Goal: Book appointment/travel/reservation

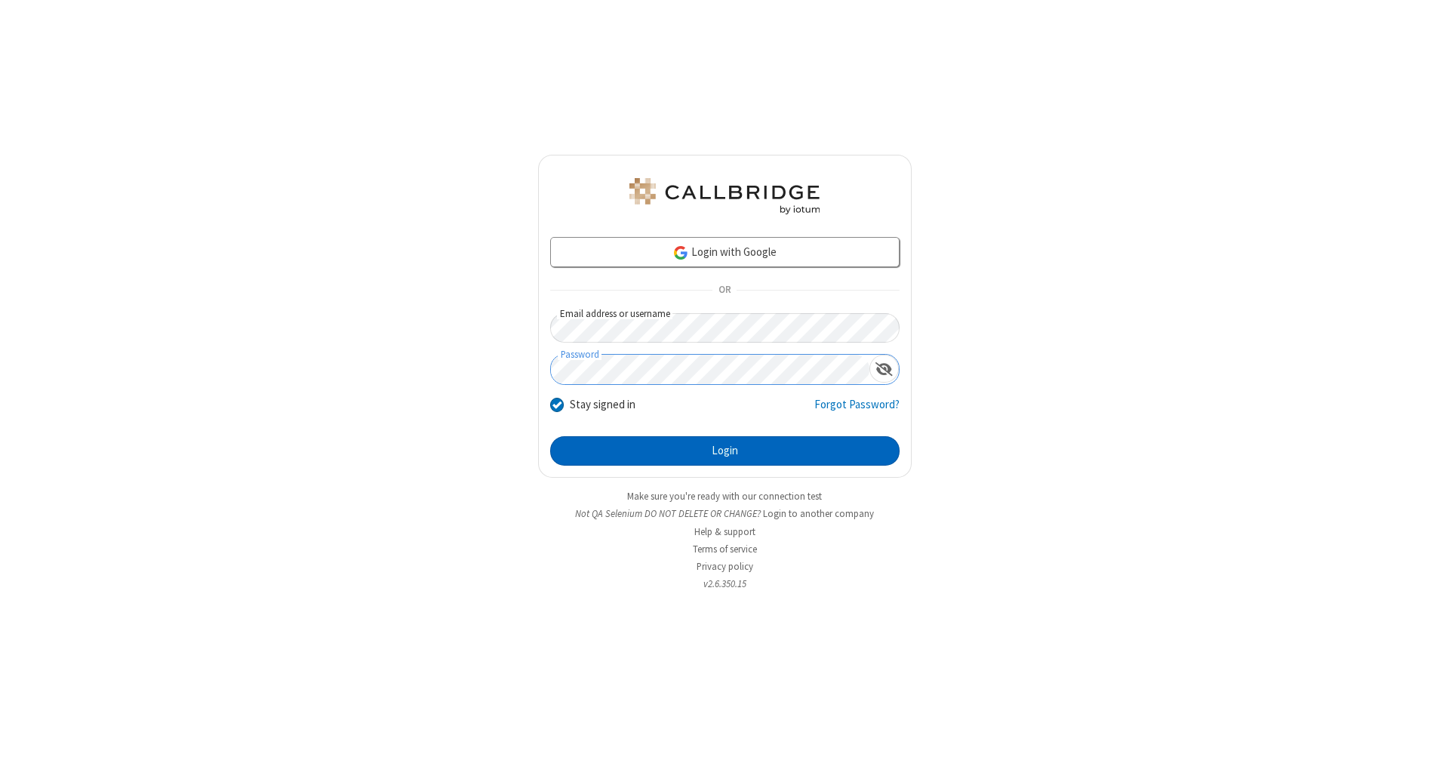
click at [725, 451] on button "Login" at bounding box center [724, 451] width 349 height 30
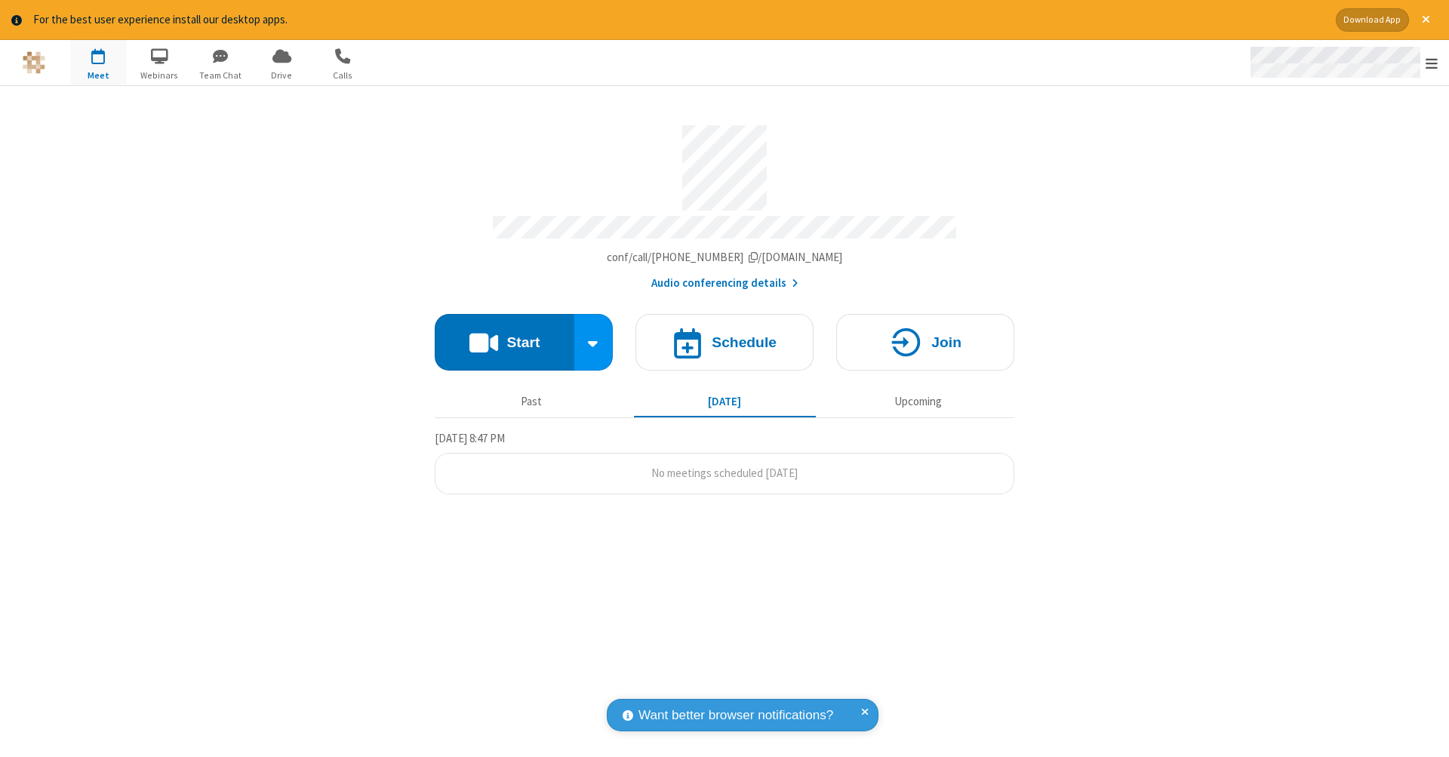
click at [1432, 63] on span "Open menu" at bounding box center [1432, 63] width 12 height 15
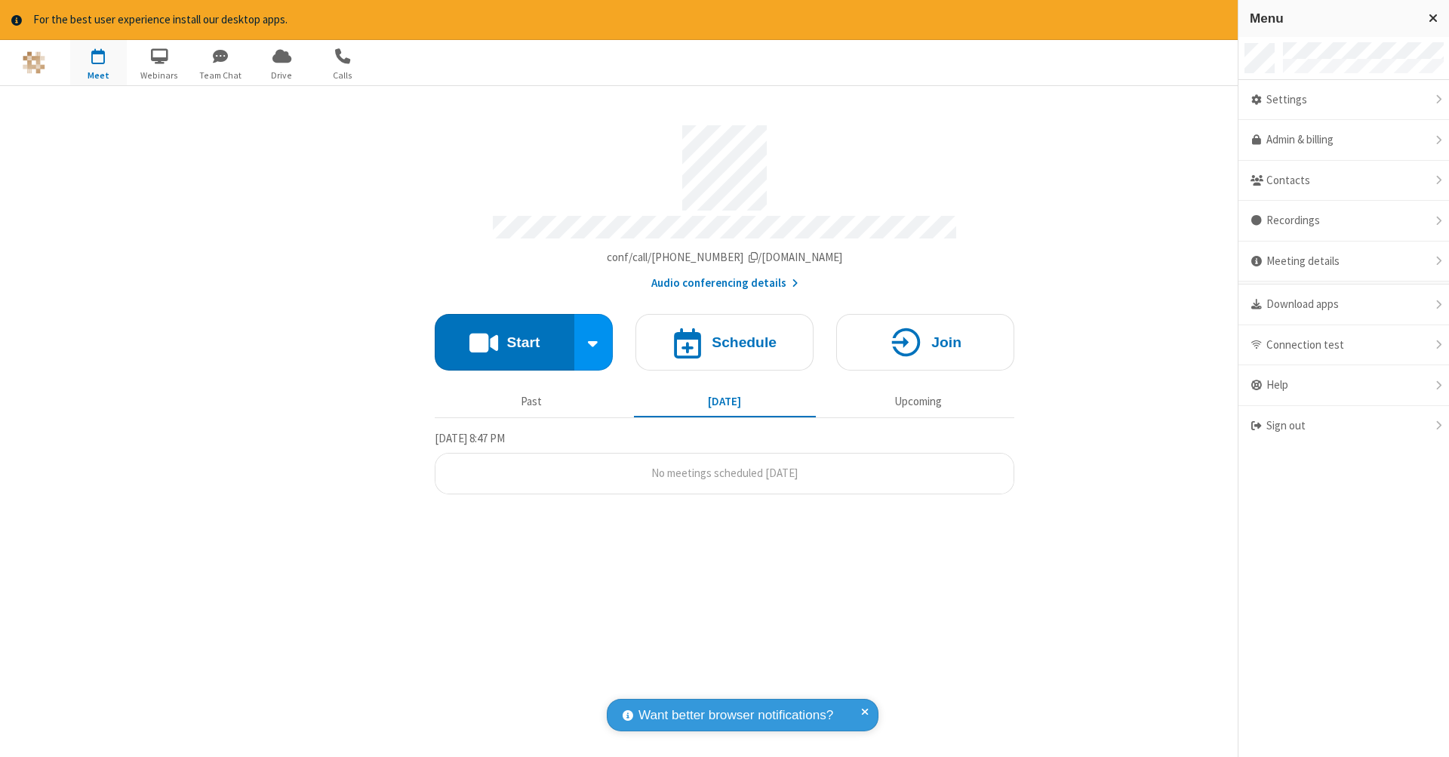
click at [98, 62] on span "button" at bounding box center [98, 56] width 57 height 26
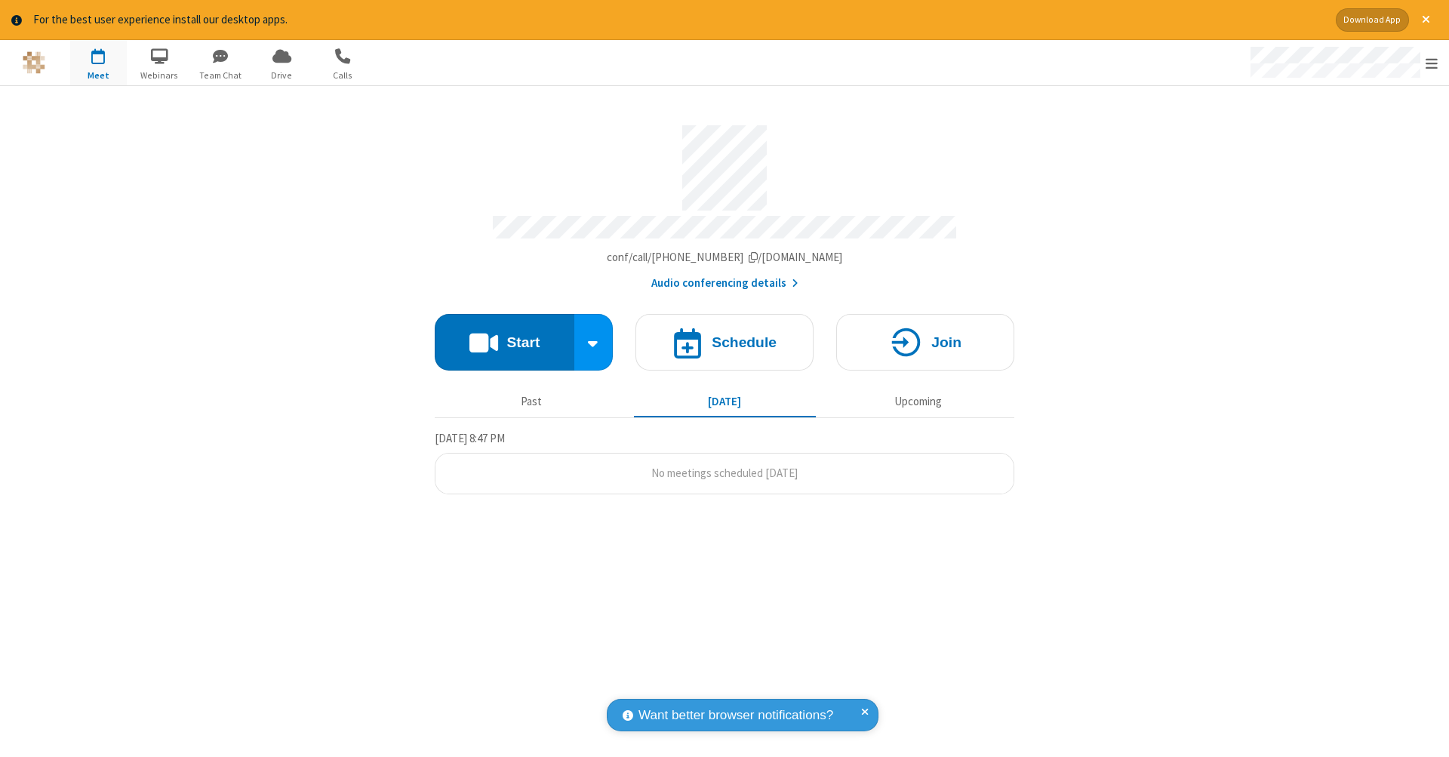
click at [98, 62] on span "button" at bounding box center [98, 56] width 57 height 26
click at [725, 335] on h4 "Schedule" at bounding box center [744, 342] width 65 height 14
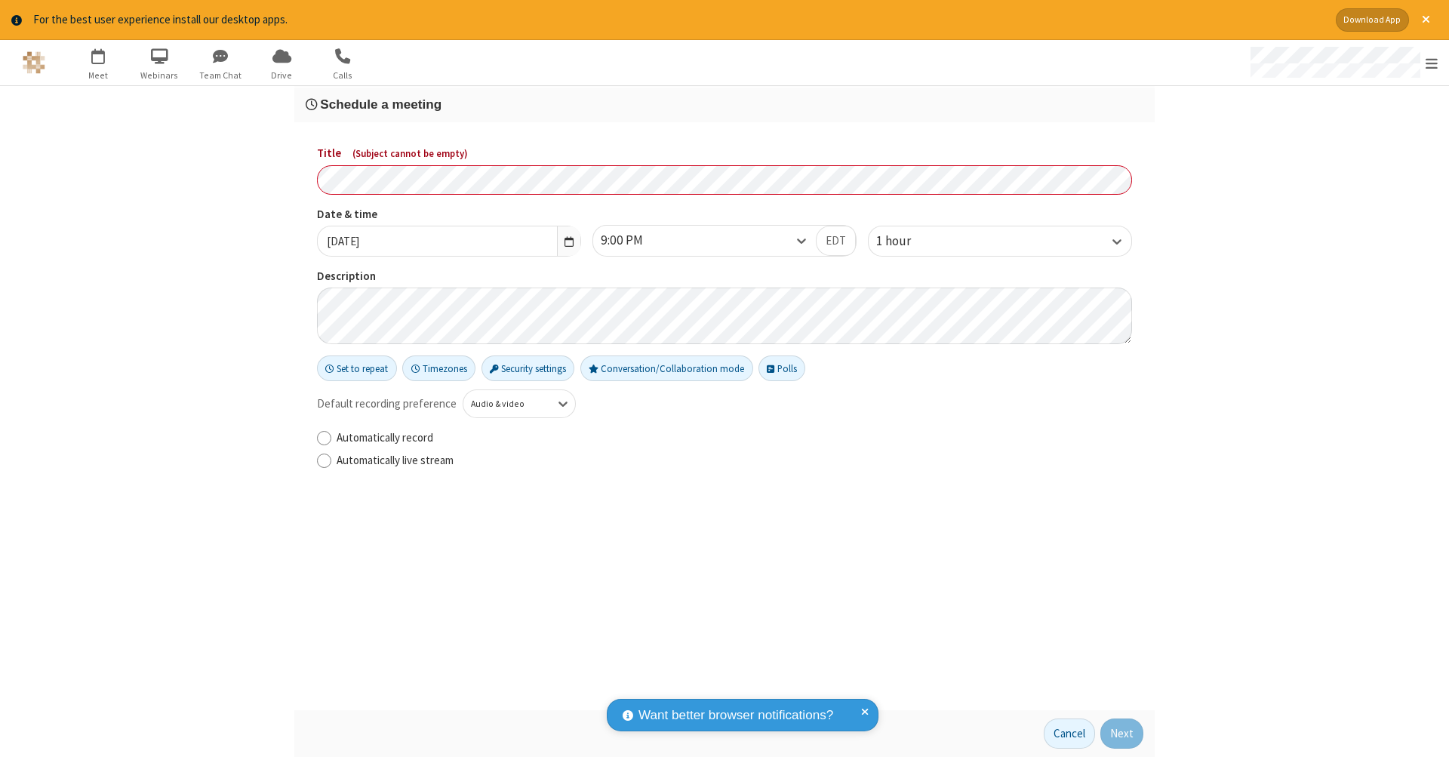
click at [725, 103] on h3 "Schedule a meeting" at bounding box center [725, 104] width 838 height 14
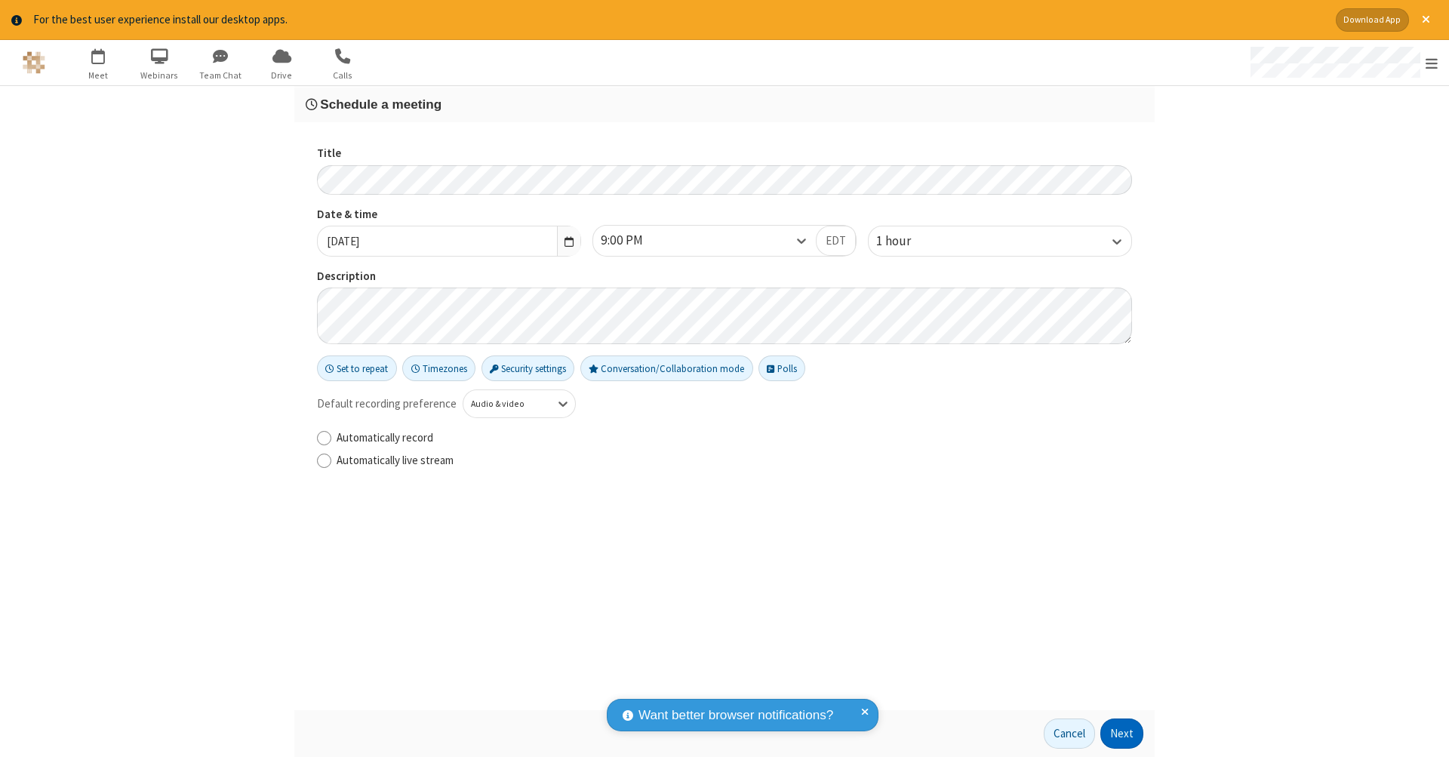
click at [1122, 734] on button "Next" at bounding box center [1121, 734] width 43 height 30
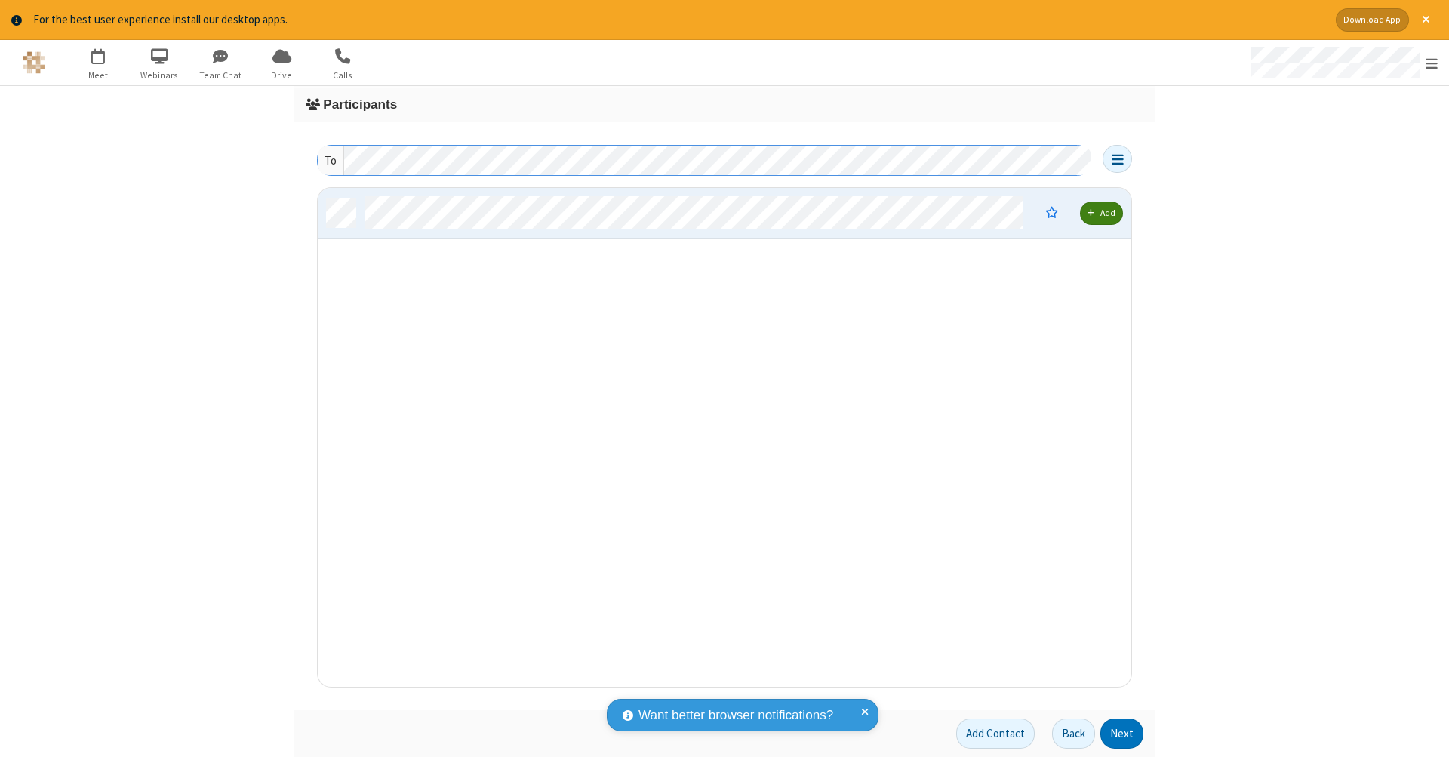
scroll to position [488, 802]
click at [1122, 734] on button "Next" at bounding box center [1121, 734] width 43 height 30
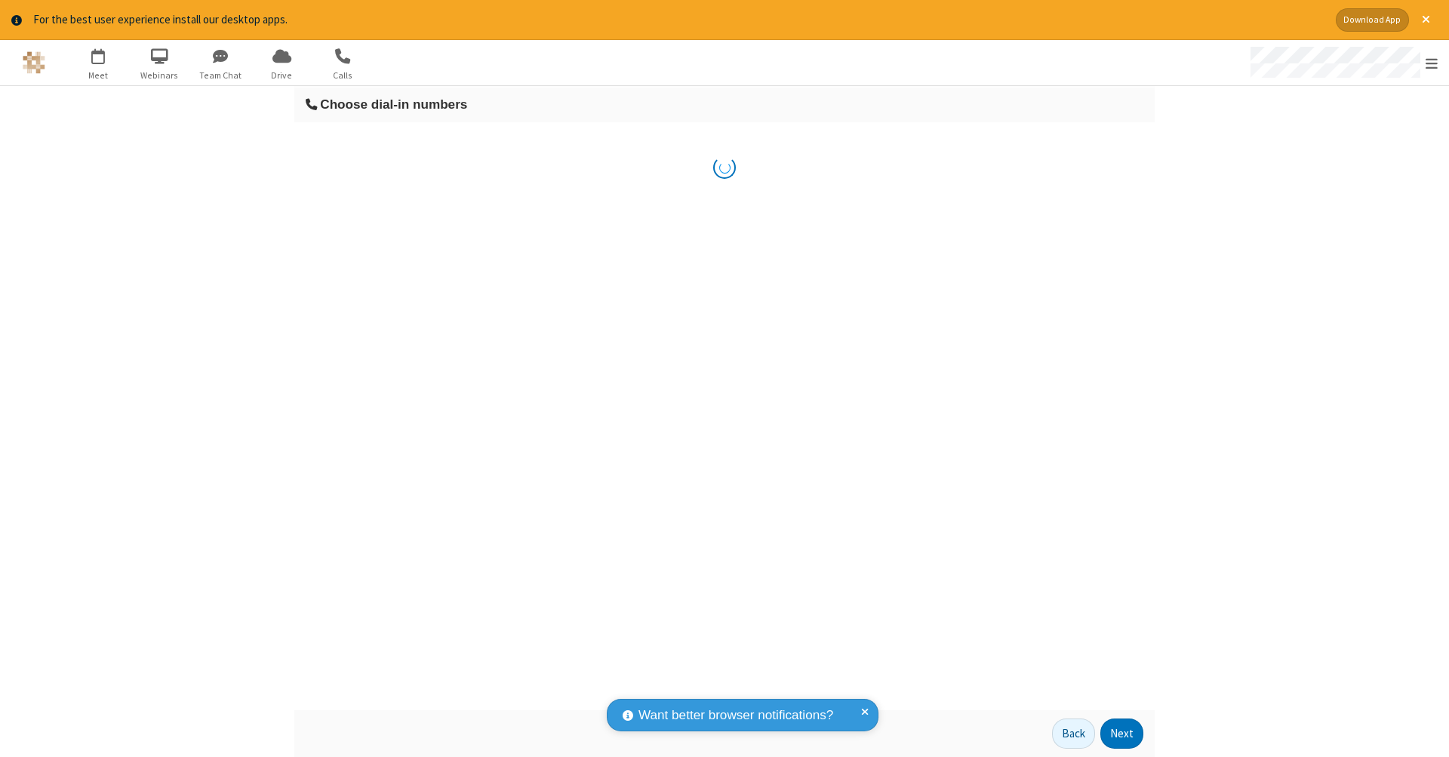
click at [1122, 734] on button "Next" at bounding box center [1121, 734] width 43 height 30
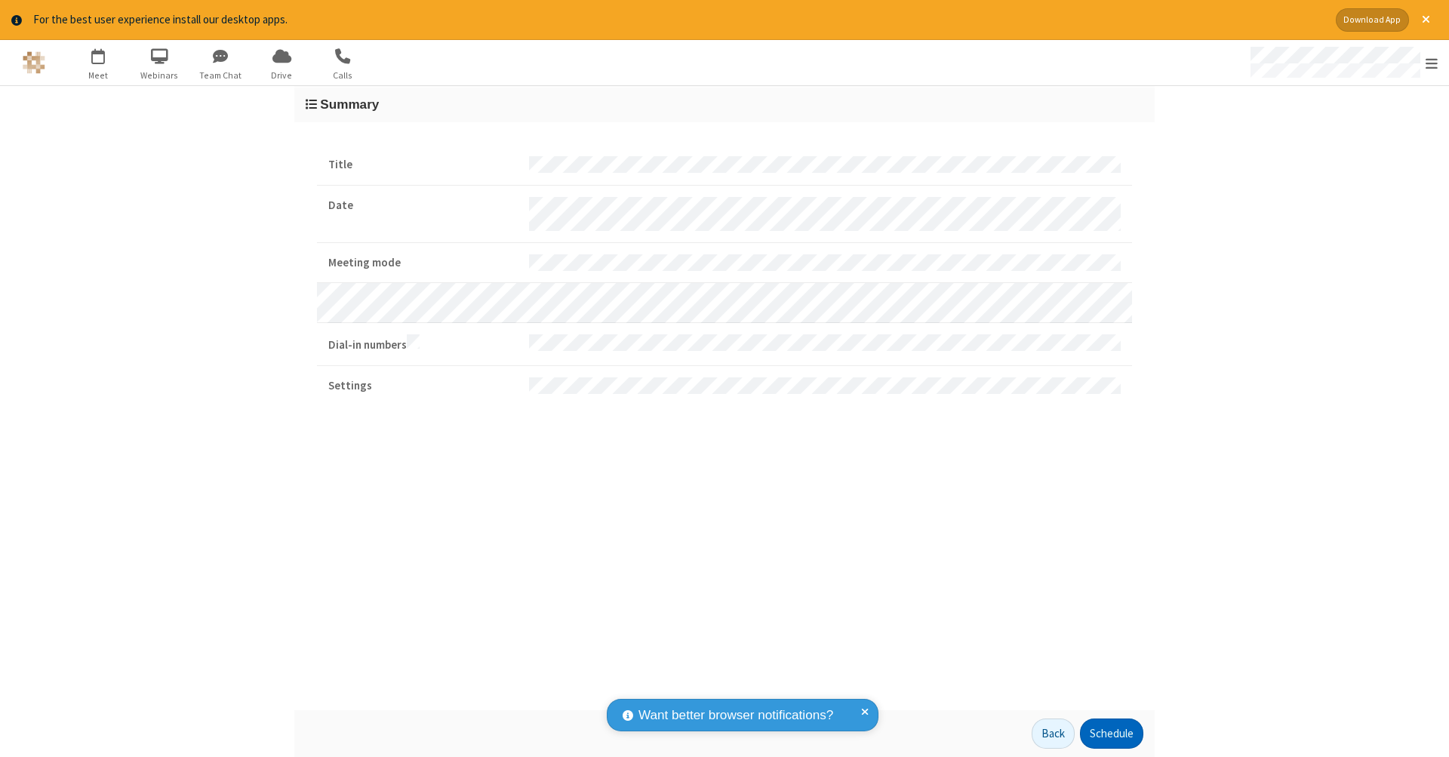
click at [1111, 734] on button "Schedule" at bounding box center [1111, 734] width 63 height 30
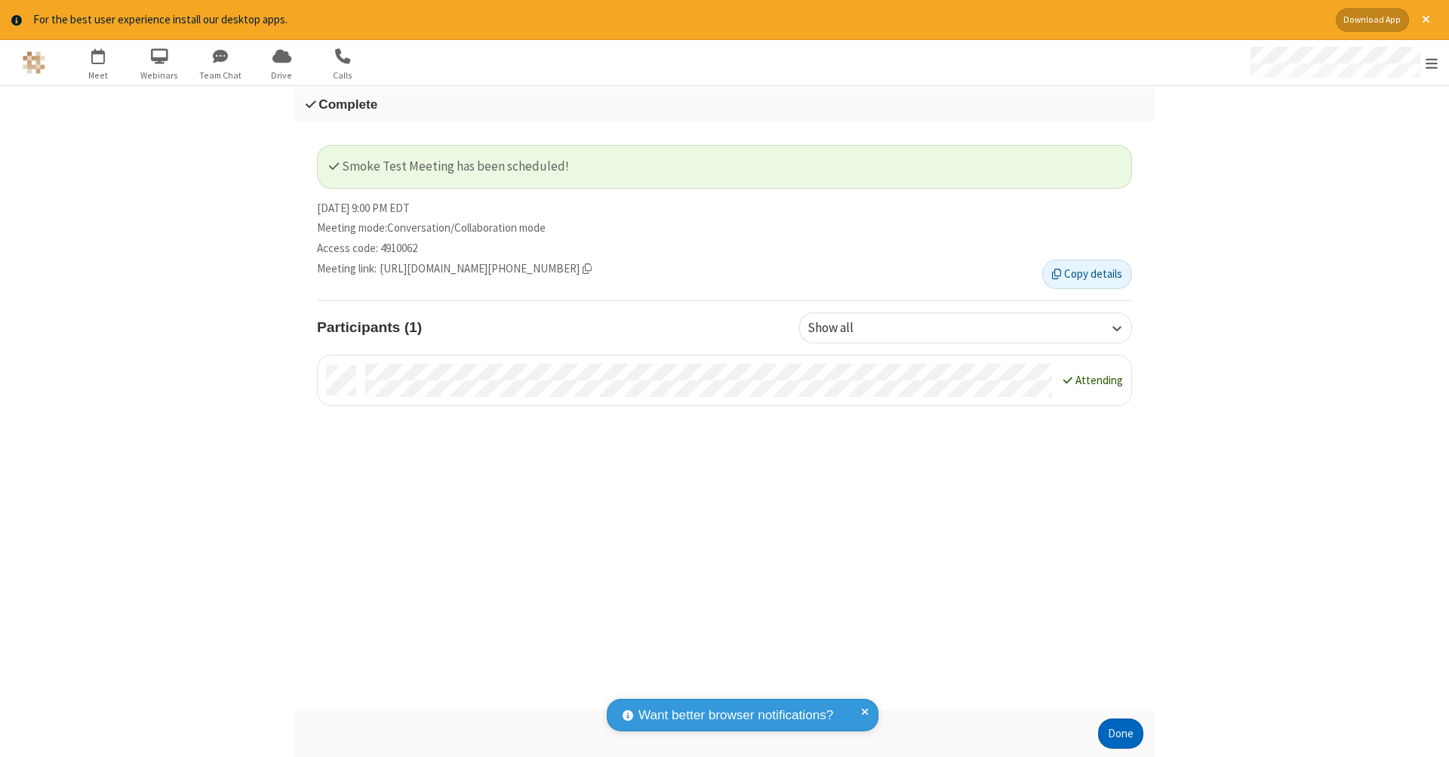
click at [1121, 734] on button "Done" at bounding box center [1120, 734] width 45 height 30
